Goal: Information Seeking & Learning: Learn about a topic

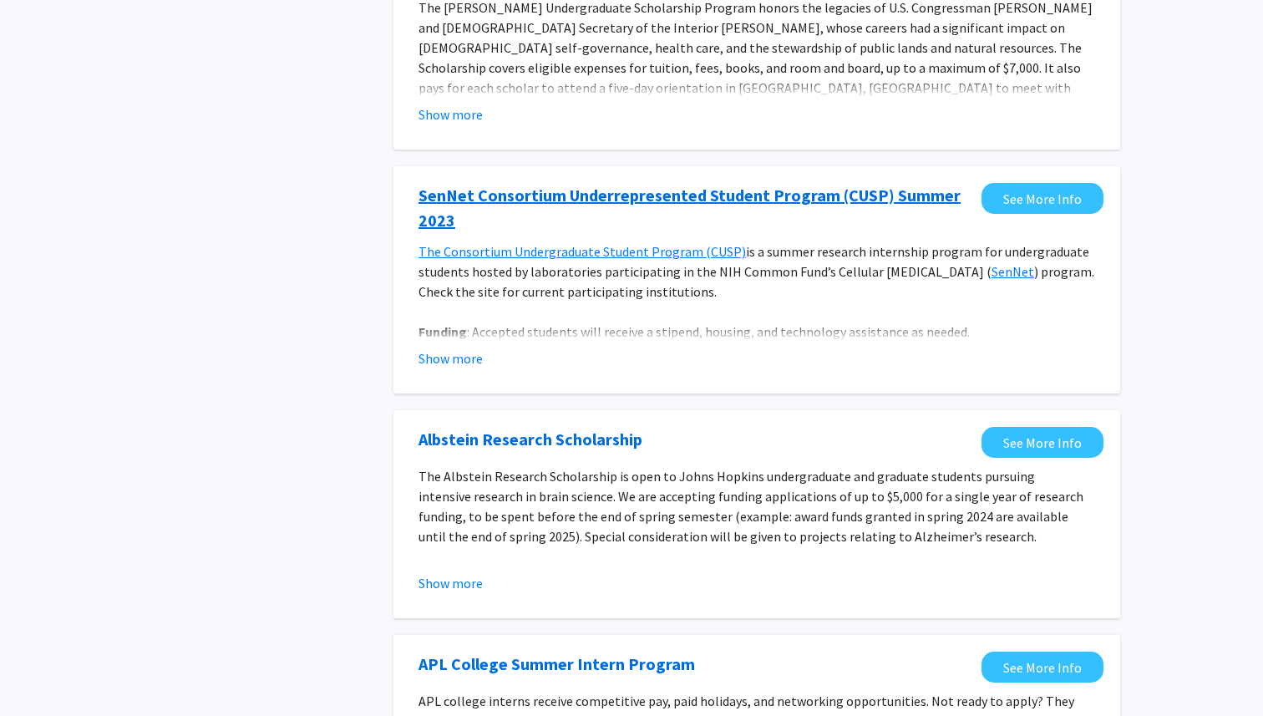
scroll to position [671, 0]
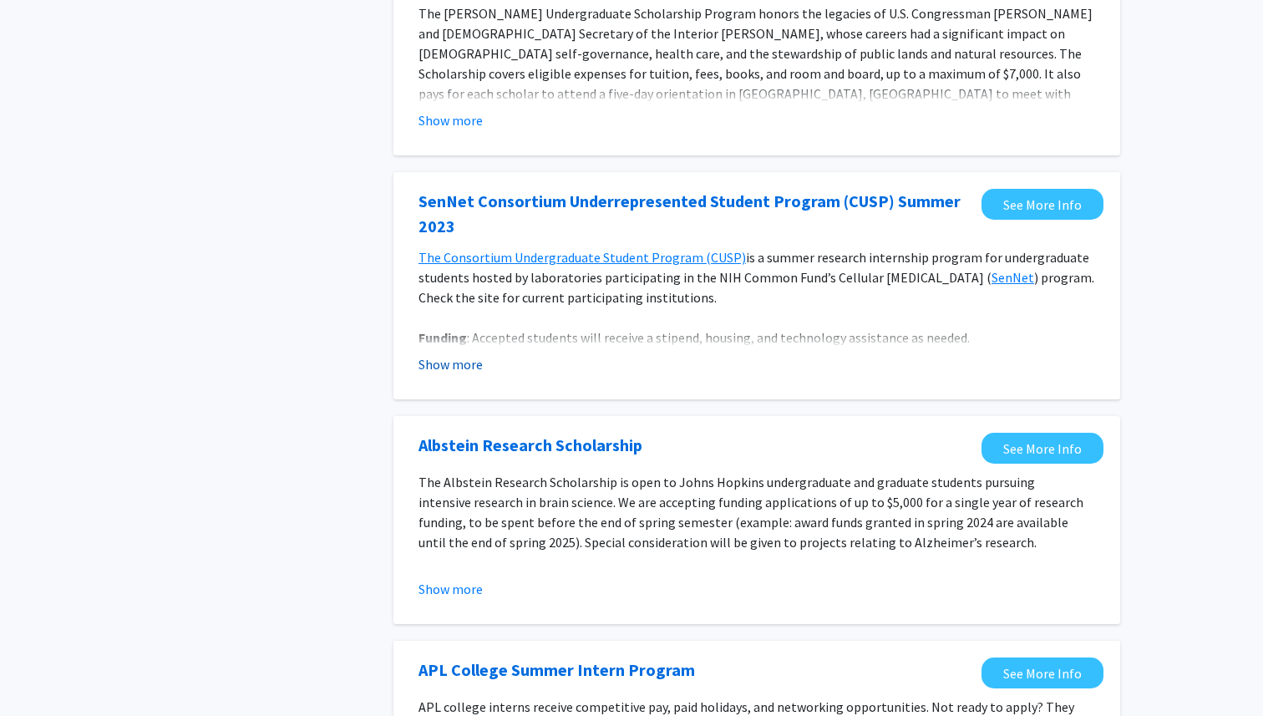
click at [474, 371] on button "Show more" at bounding box center [450, 364] width 64 height 20
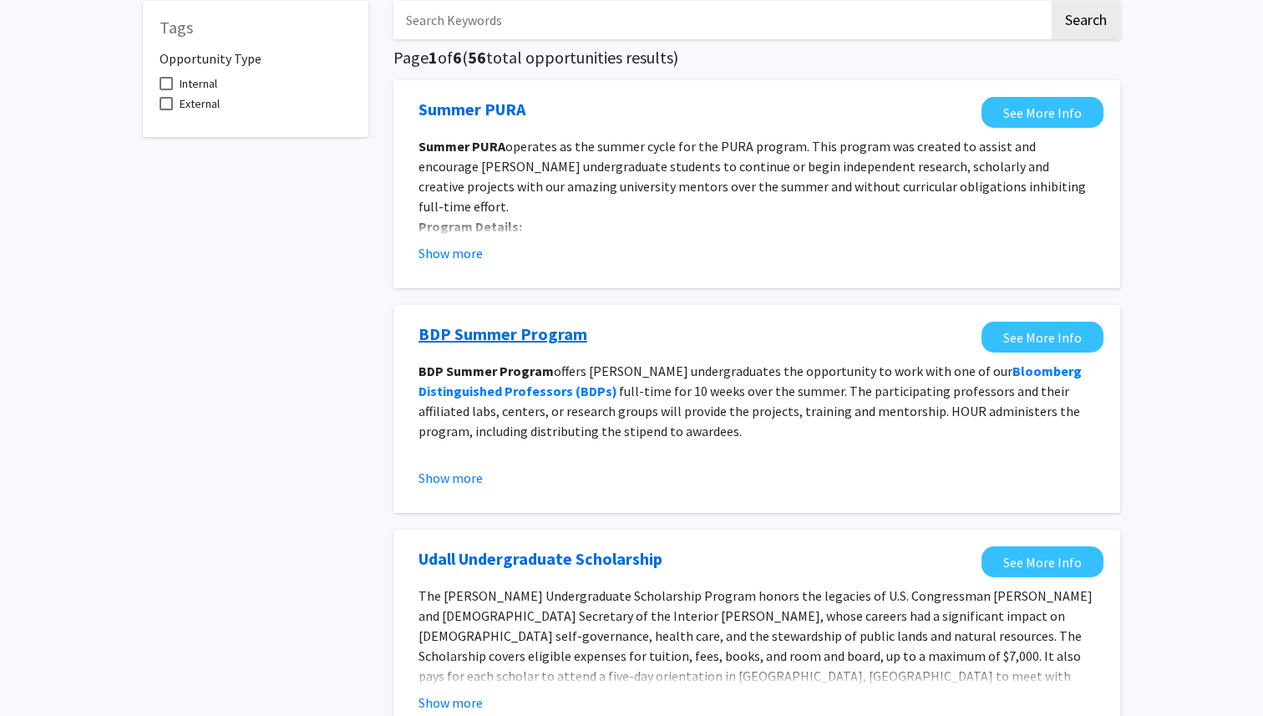
scroll to position [0, 0]
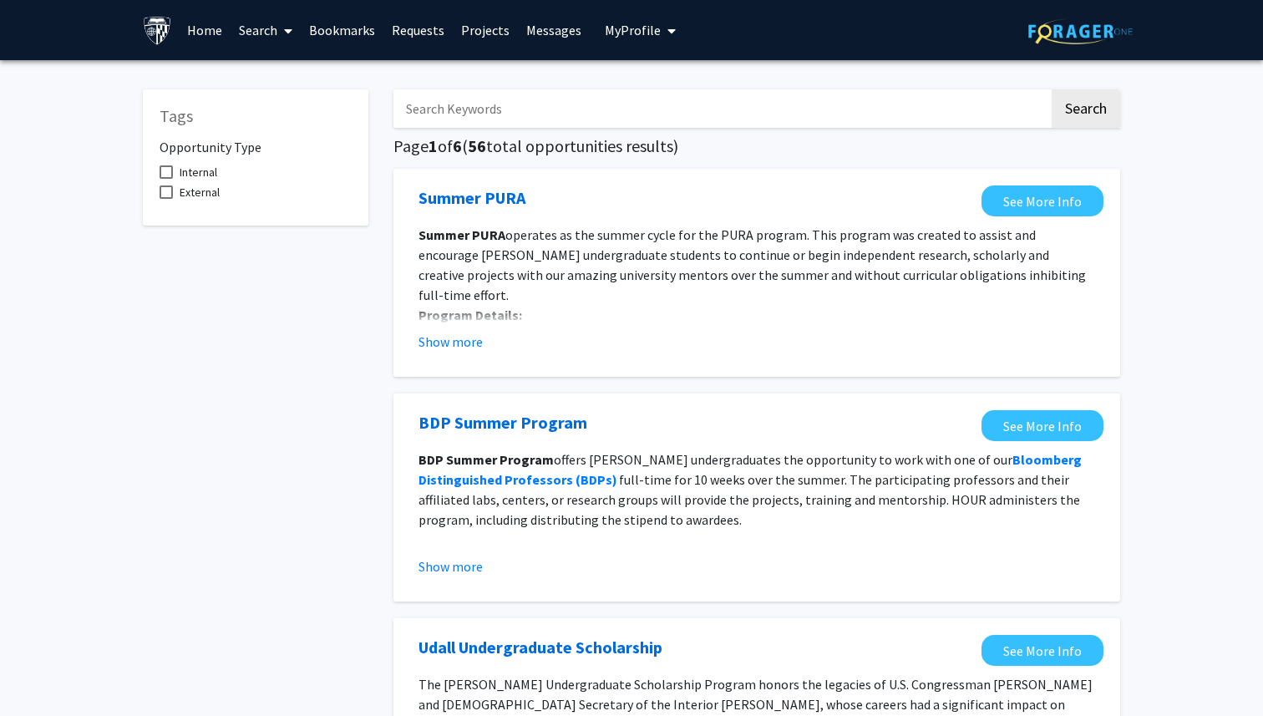
click at [487, 120] on input "Search Keywords" at bounding box center [721, 108] width 656 height 38
type input "graduate"
click at [1051, 89] on button "Search" at bounding box center [1085, 108] width 68 height 38
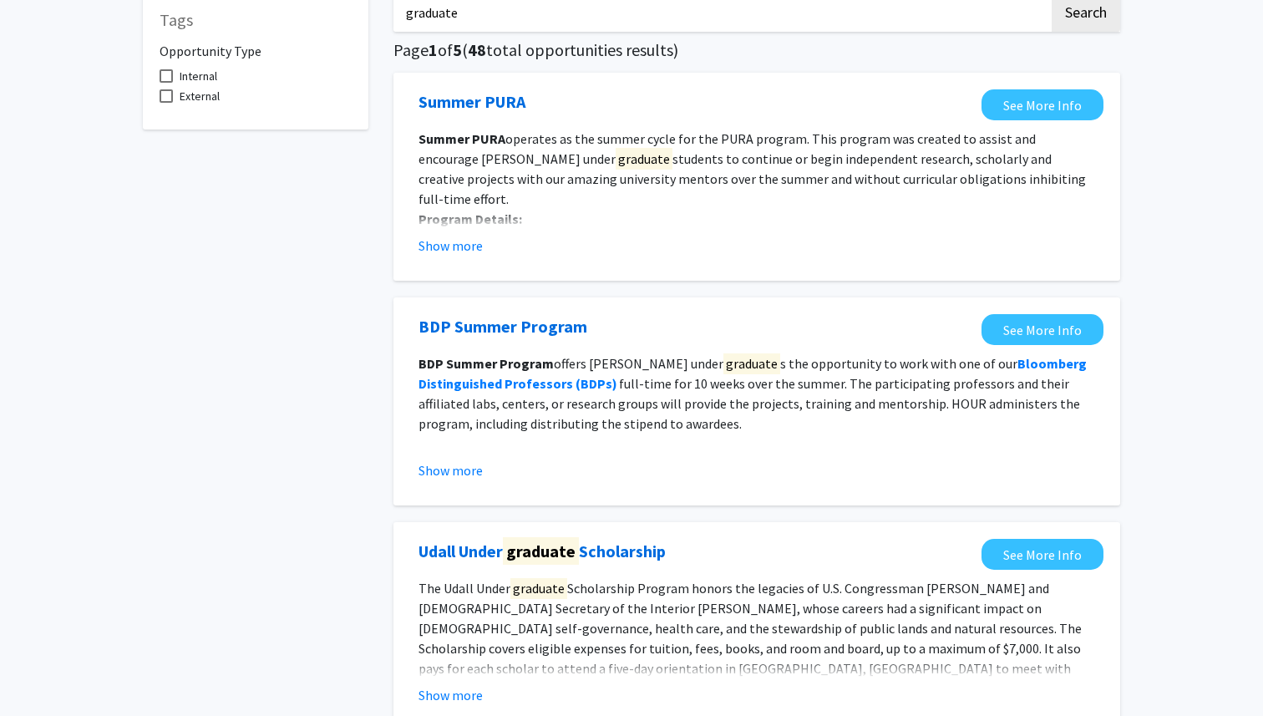
scroll to position [94, 0]
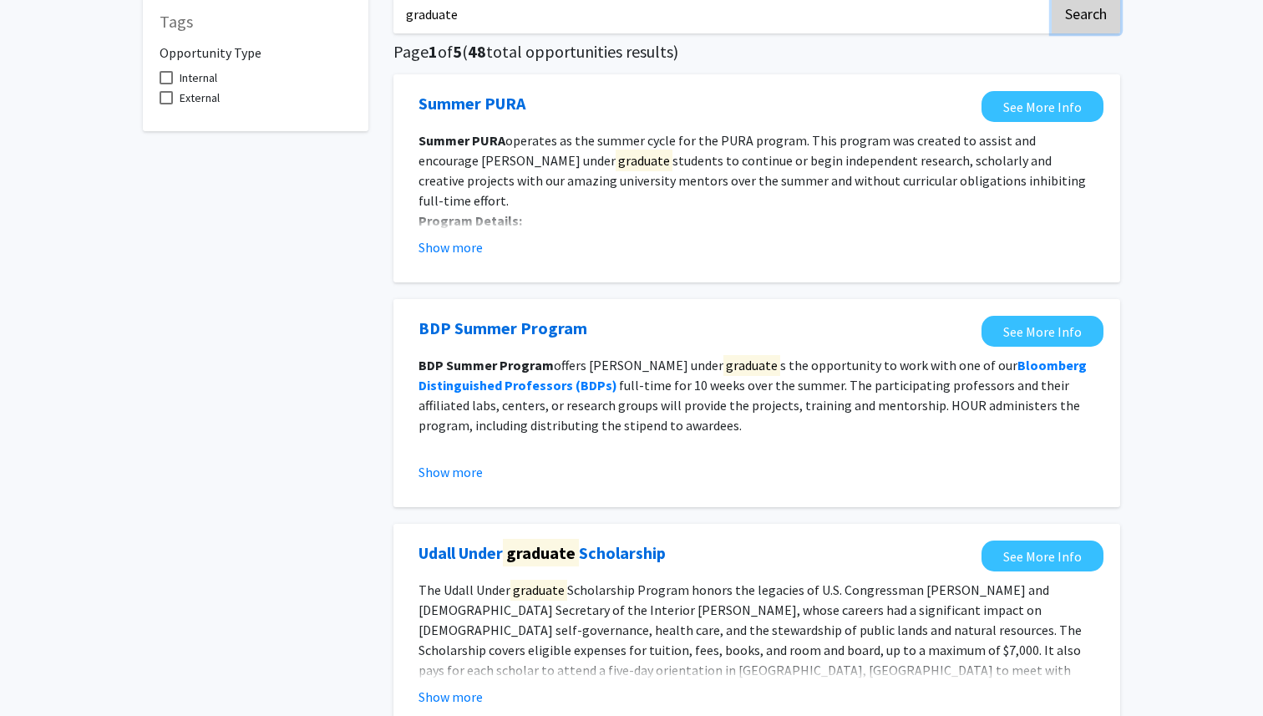
click at [1081, 12] on button "Search" at bounding box center [1085, 14] width 68 height 38
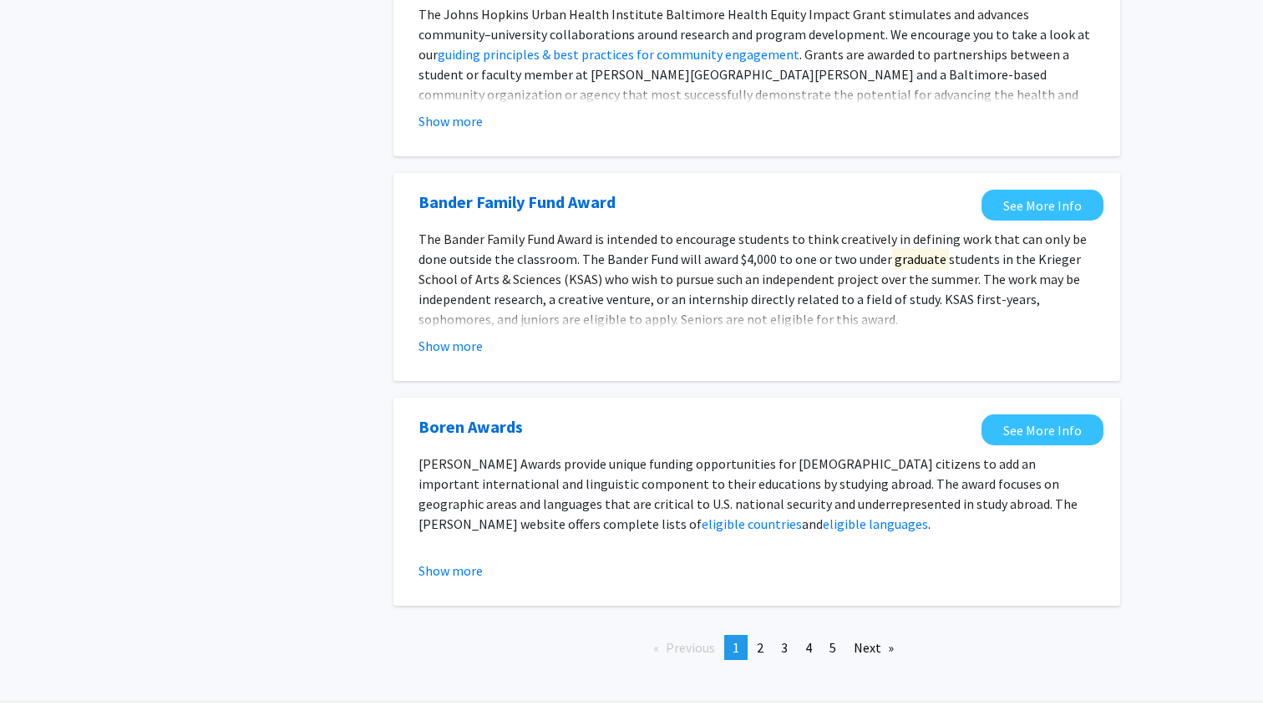
scroll to position [1857, 0]
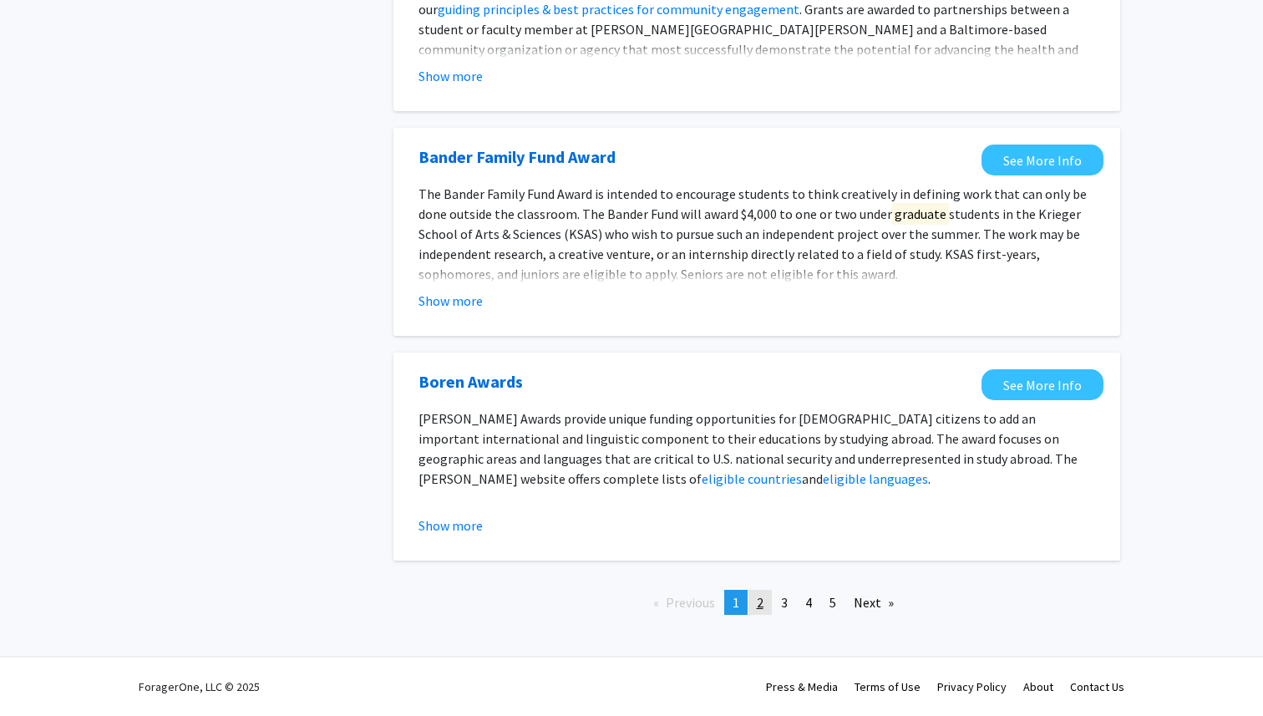
click at [761, 599] on span "2" at bounding box center [760, 602] width 7 height 17
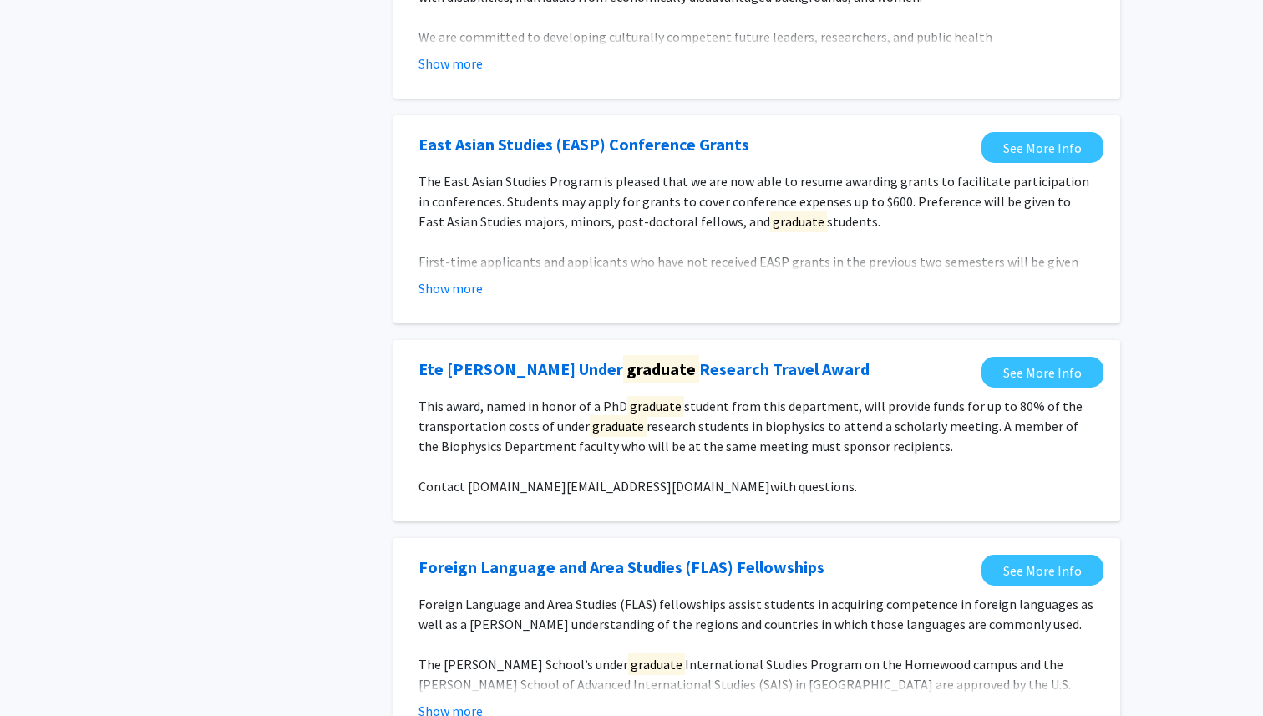
scroll to position [1831, 0]
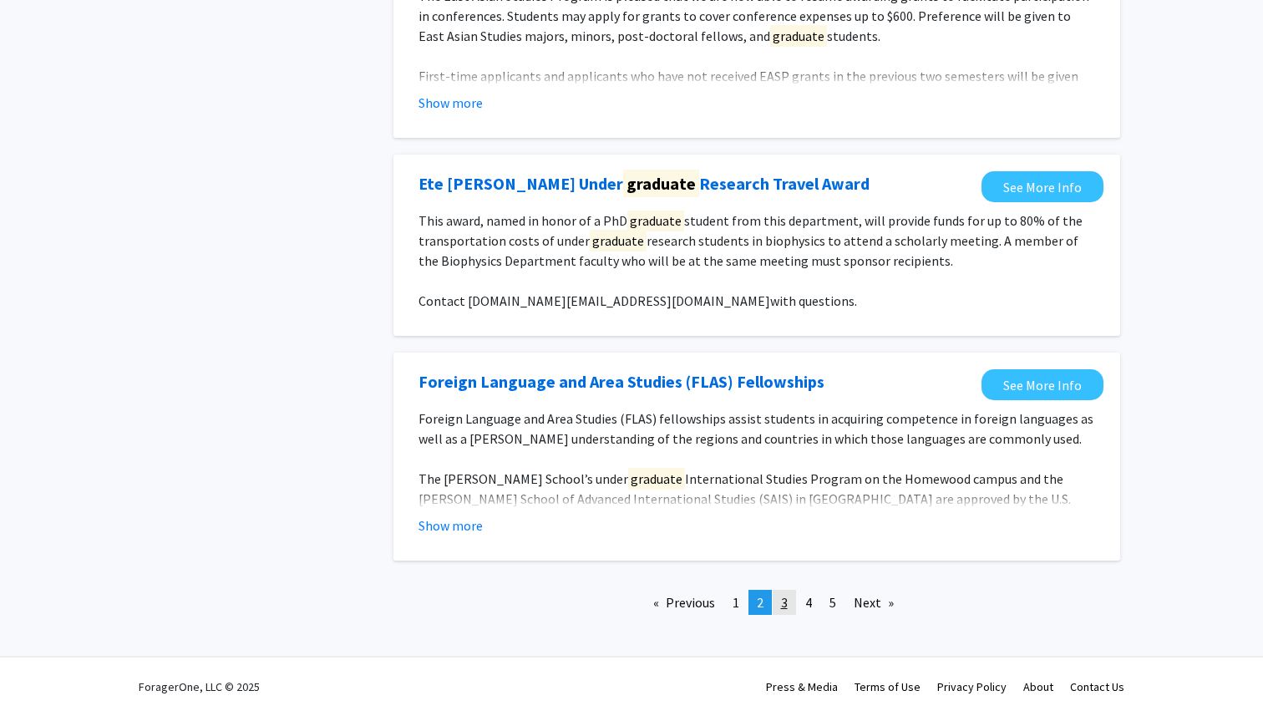
click at [793, 609] on link "page 3" at bounding box center [783, 602] width 23 height 25
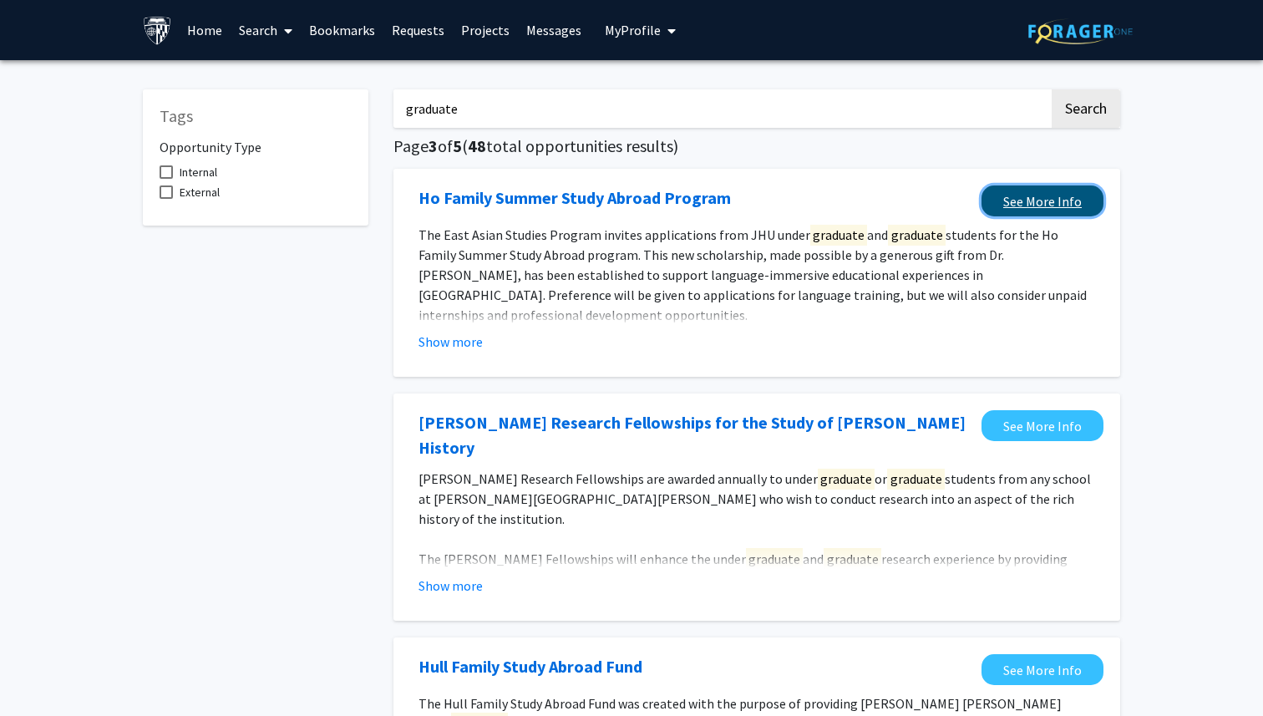
click at [1028, 201] on link "See More Info" at bounding box center [1042, 200] width 122 height 31
